Goal: Navigation & Orientation: Find specific page/section

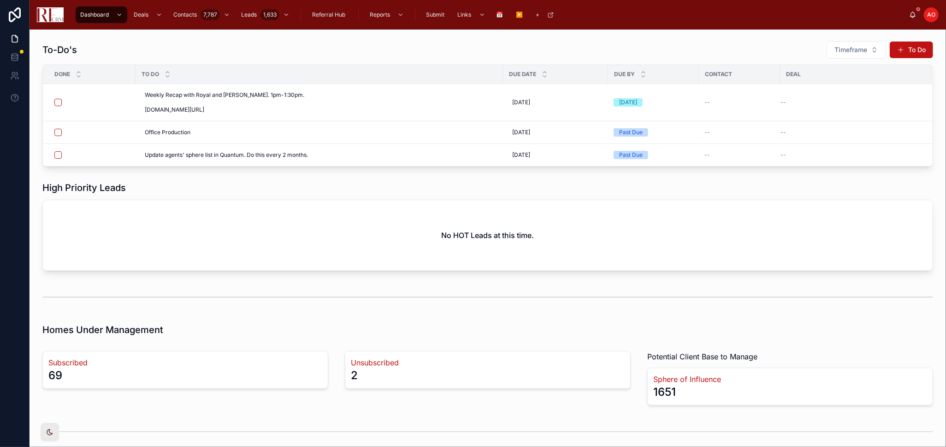
click at [415, 44] on div "To-Do's Timeframe To Do" at bounding box center [487, 50] width 890 height 18
click at [845, 188] on div "High Priority Leads" at bounding box center [487, 187] width 890 height 13
click at [296, 41] on div "To-Do's Timeframe To Do" at bounding box center [487, 50] width 890 height 18
drag, startPoint x: 198, startPoint y: 174, endPoint x: 196, endPoint y: 165, distance: 8.5
click at [198, 172] on div "To-Do's Timeframe To Do Done To Do Due Date Due By Contact Deal Weekly Recap wi…" at bounding box center [487, 333] width 916 height 609
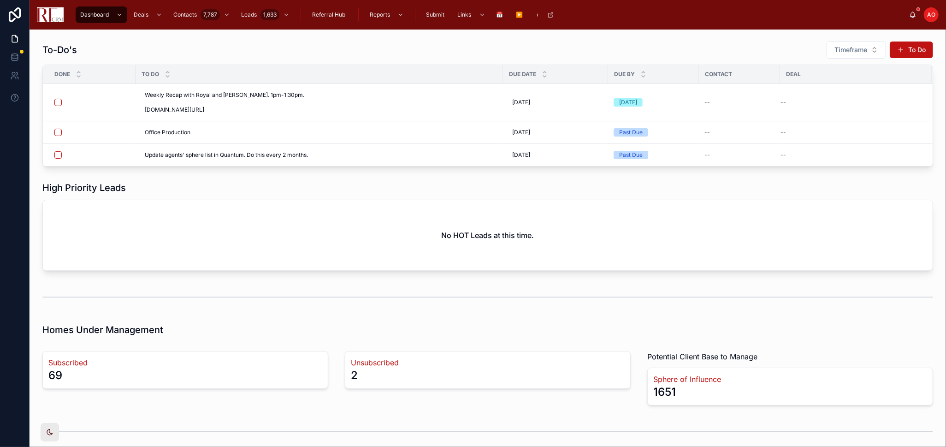
click at [305, 42] on div "To-Do's Timeframe To Do" at bounding box center [487, 50] width 890 height 18
click at [203, 177] on div "To-Do's Timeframe To Do Done To Do Due Date Due By Contact Deal Weekly Recap wi…" at bounding box center [487, 333] width 916 height 609
click at [384, 41] on div "To-Do's Timeframe To Do" at bounding box center [487, 50] width 890 height 18
